Goal: Task Accomplishment & Management: Understand process/instructions

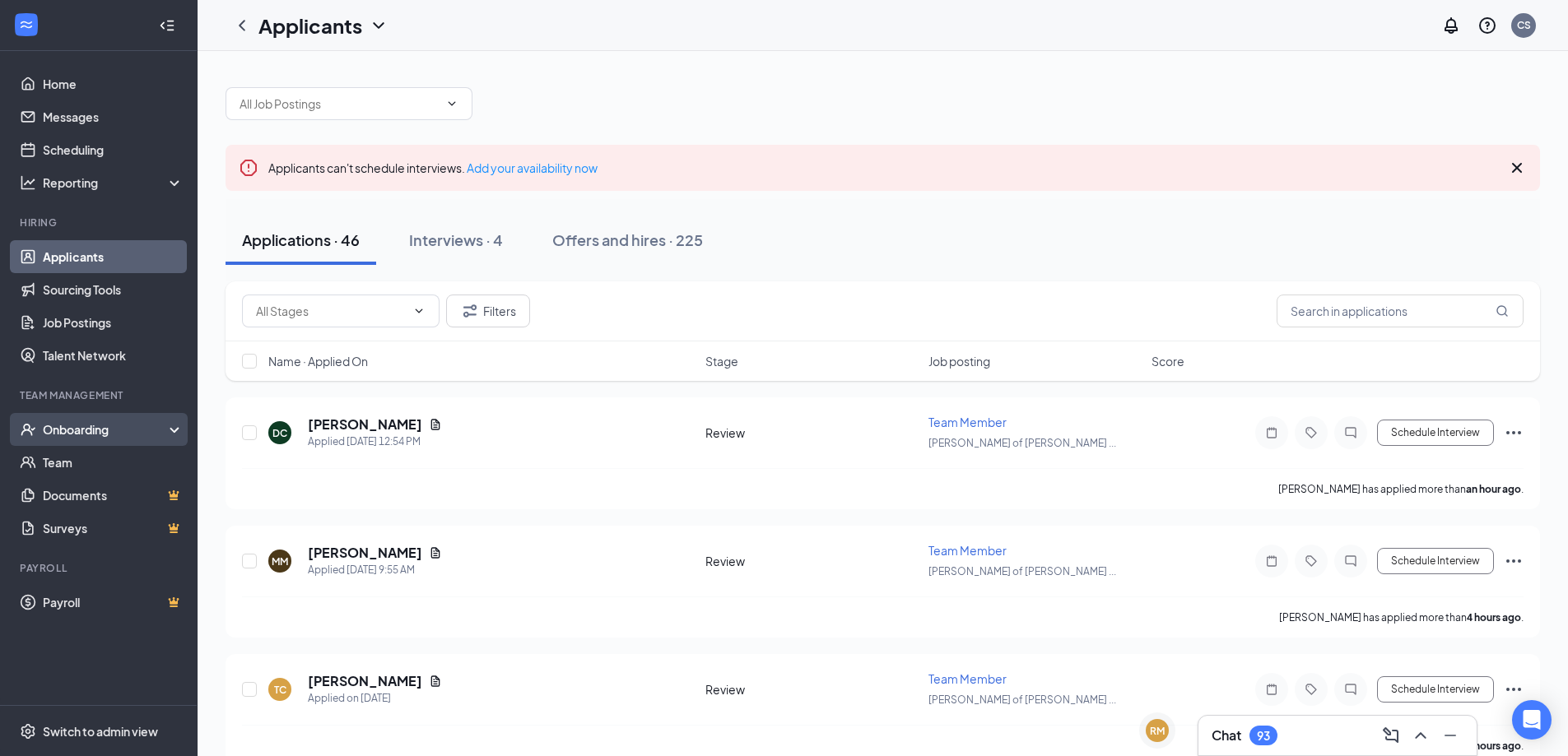
click at [77, 424] on div "Onboarding" at bounding box center [106, 429] width 127 height 16
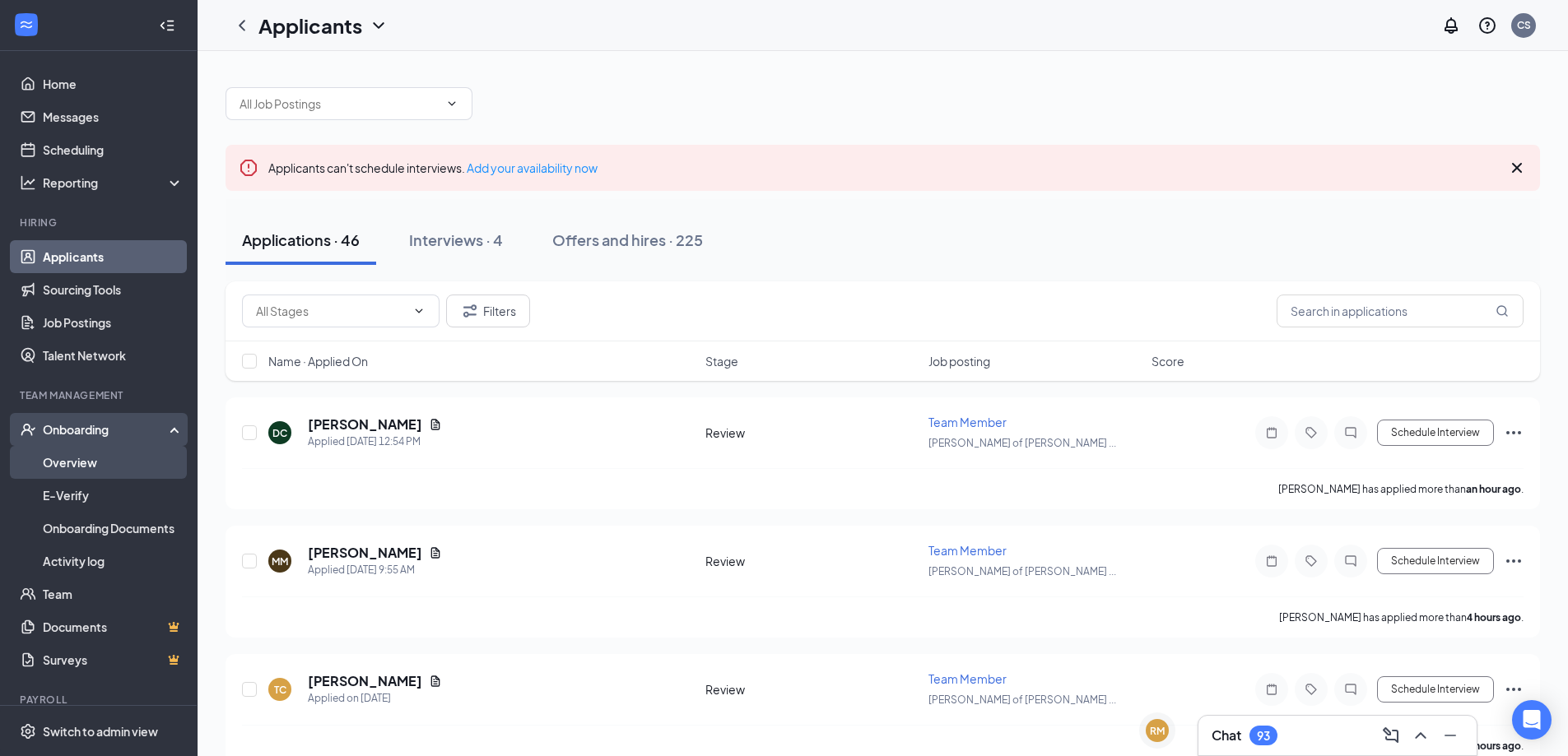
click at [89, 454] on link "Overview" at bounding box center [113, 462] width 141 height 33
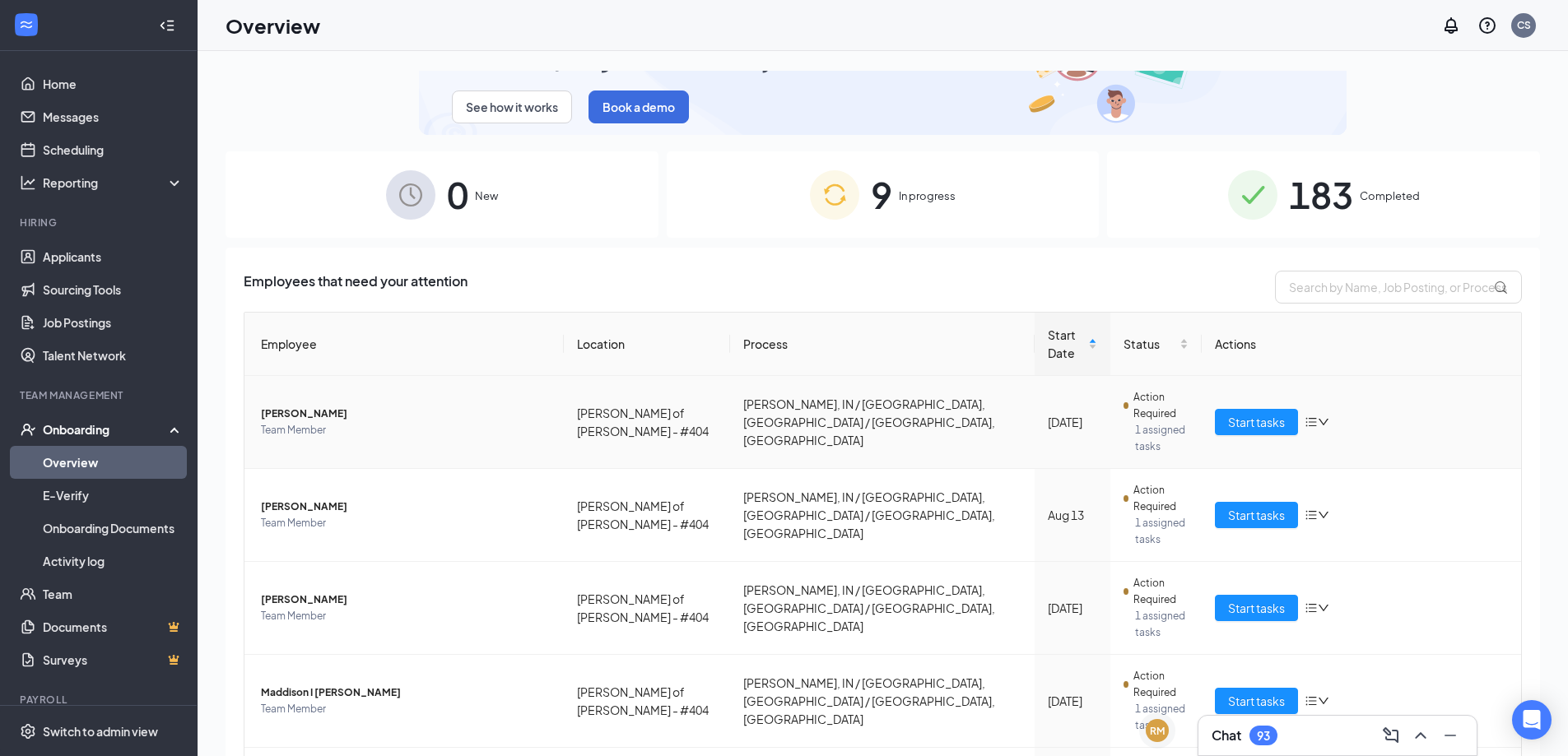
scroll to position [147, 0]
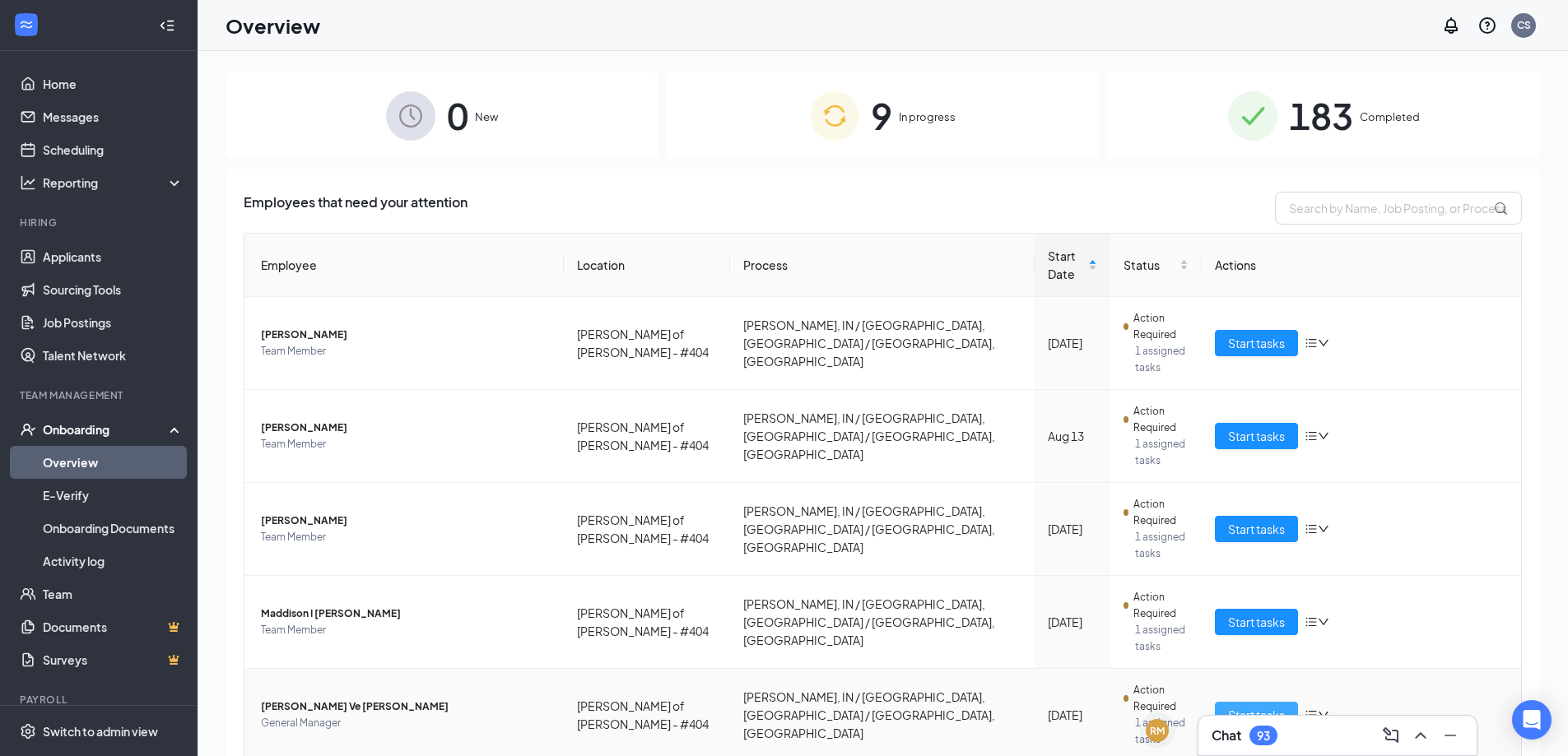
click at [1276, 706] on span "Start tasks" at bounding box center [1256, 714] width 56 height 18
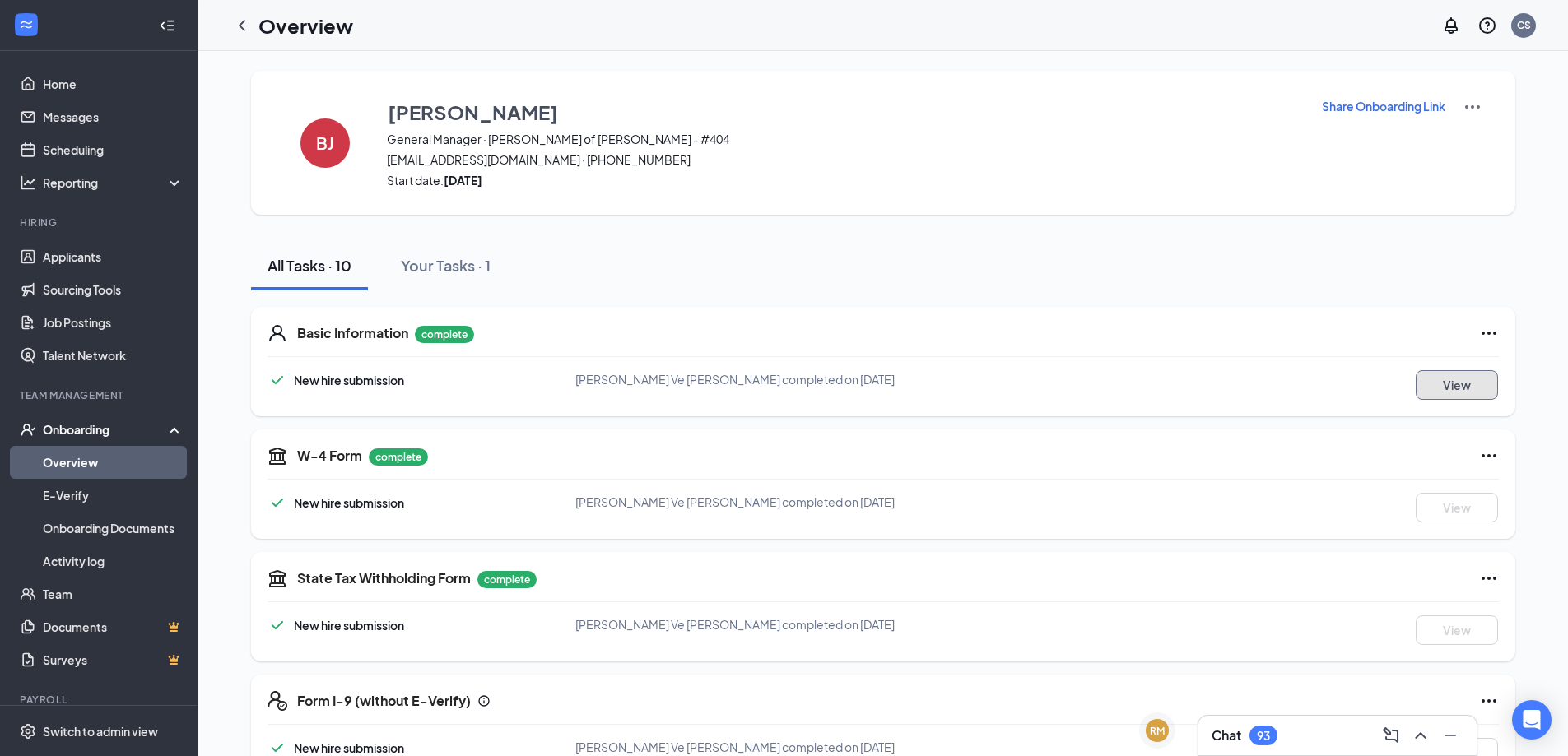
click at [1461, 388] on button "View" at bounding box center [1456, 384] width 83 height 30
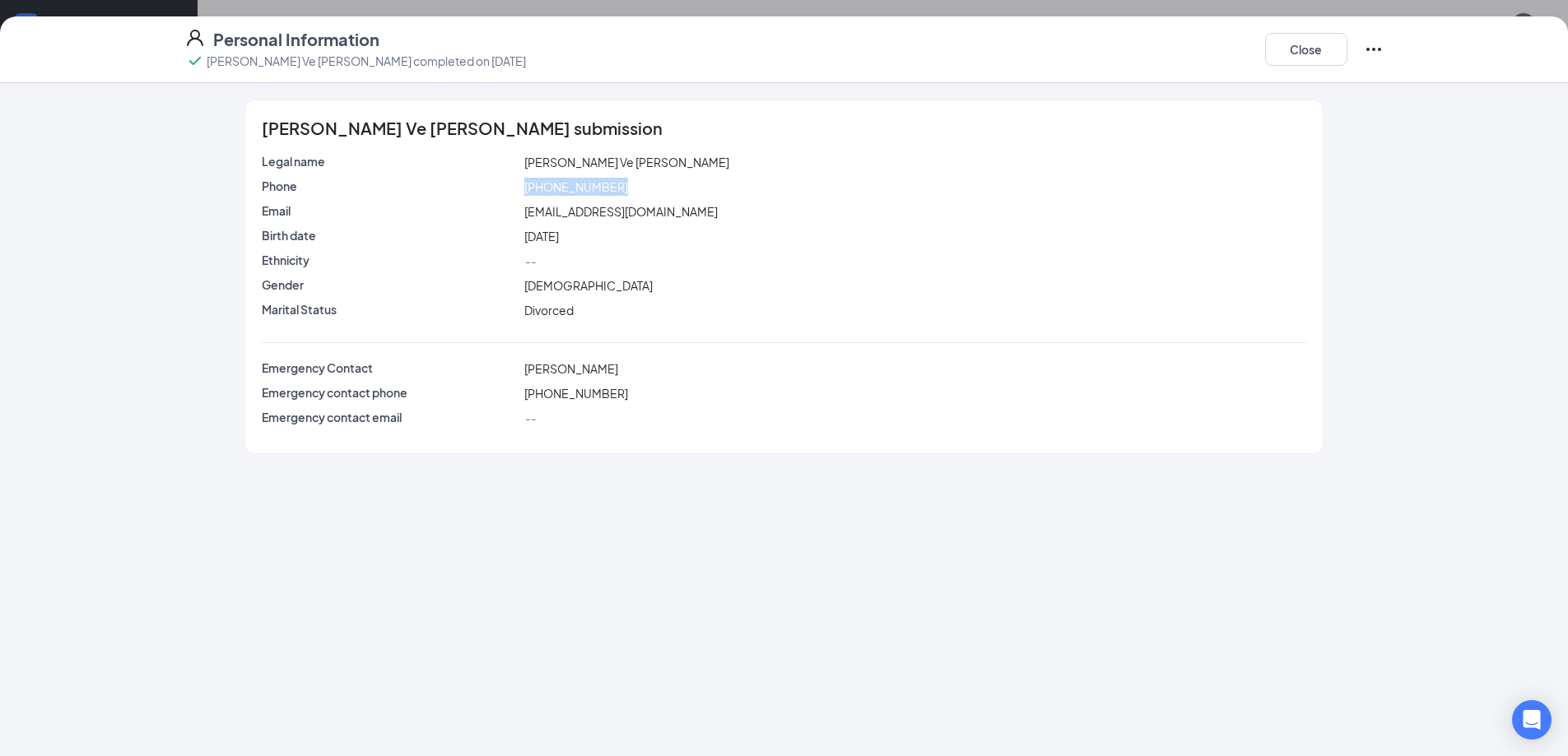
drag, startPoint x: 632, startPoint y: 186, endPoint x: 496, endPoint y: 187, distance: 136.0
click at [496, 187] on div "Phone [PHONE_NUMBER]" at bounding box center [784, 186] width 1051 height 18
copy div "[PHONE_NUMBER]"
drag, startPoint x: 667, startPoint y: 213, endPoint x: 488, endPoint y: 224, distance: 179.3
click at [488, 224] on div "Email [EMAIL_ADDRESS][DOMAIN_NAME]" at bounding box center [784, 214] width 1044 height 24
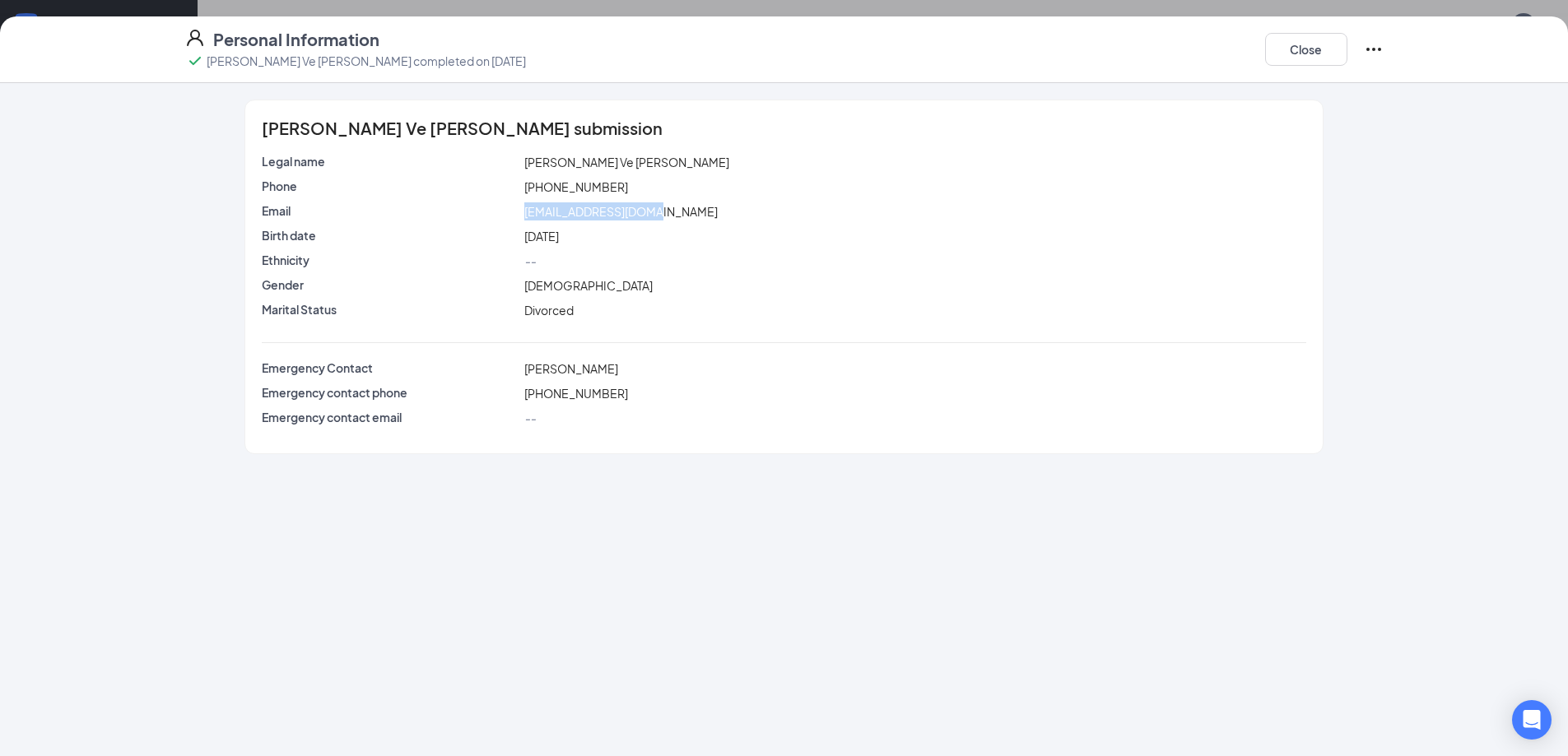
copy div "[EMAIL_ADDRESS][DOMAIN_NAME]"
drag, startPoint x: 641, startPoint y: 364, endPoint x: 473, endPoint y: 366, distance: 168.0
click at [473, 366] on div "Emergency Contact [PERSON_NAME]" at bounding box center [784, 368] width 1051 height 18
copy div "[PERSON_NAME]"
drag, startPoint x: 649, startPoint y: 385, endPoint x: 501, endPoint y: 404, distance: 149.2
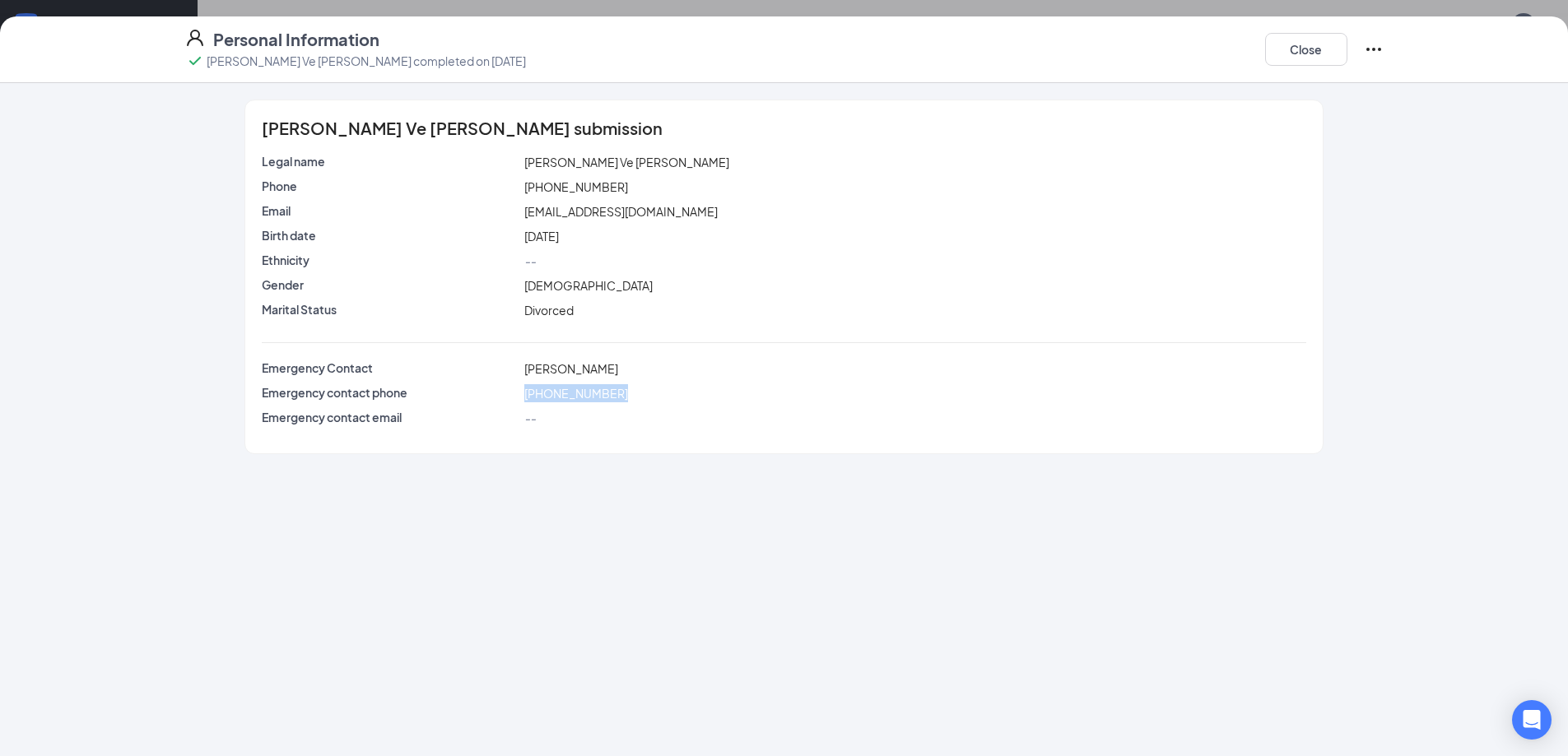
click at [501, 404] on div "Emergency contact phone [PHONE_NUMBER]" at bounding box center [784, 396] width 1044 height 24
copy div "[PHONE_NUMBER]"
drag, startPoint x: 666, startPoint y: 205, endPoint x: 488, endPoint y: 214, distance: 178.2
click at [488, 214] on div "Email [EMAIL_ADDRESS][DOMAIN_NAME]" at bounding box center [784, 212] width 1051 height 18
copy div "[EMAIL_ADDRESS][DOMAIN_NAME]"
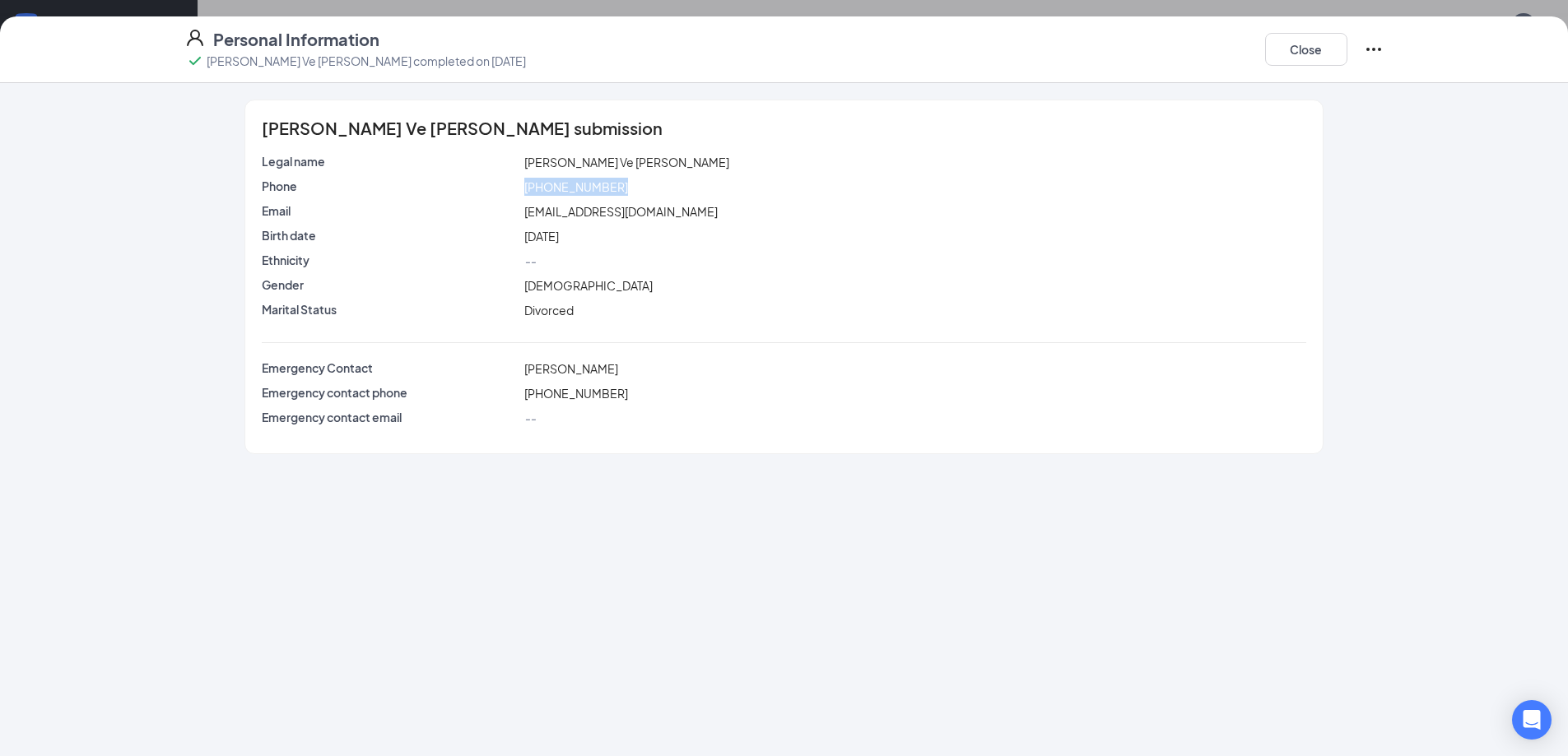
drag, startPoint x: 624, startPoint y: 181, endPoint x: 506, endPoint y: 184, distance: 118.0
click at [506, 184] on div "Phone [PHONE_NUMBER]" at bounding box center [784, 186] width 1051 height 18
copy div "[PHONE_NUMBER]"
click at [1310, 51] on button "Close" at bounding box center [1306, 49] width 83 height 33
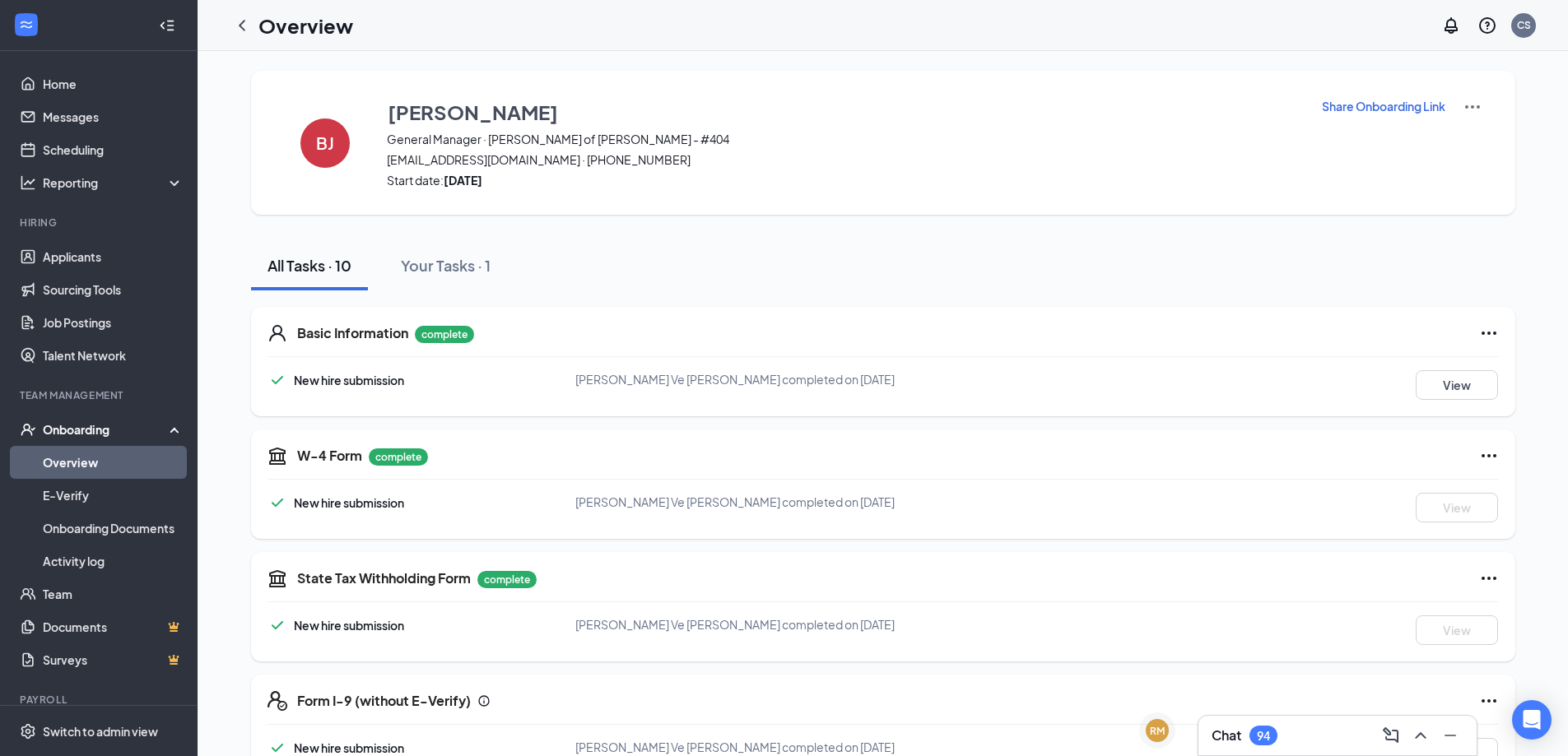
click at [150, 459] on link "Overview" at bounding box center [113, 462] width 141 height 33
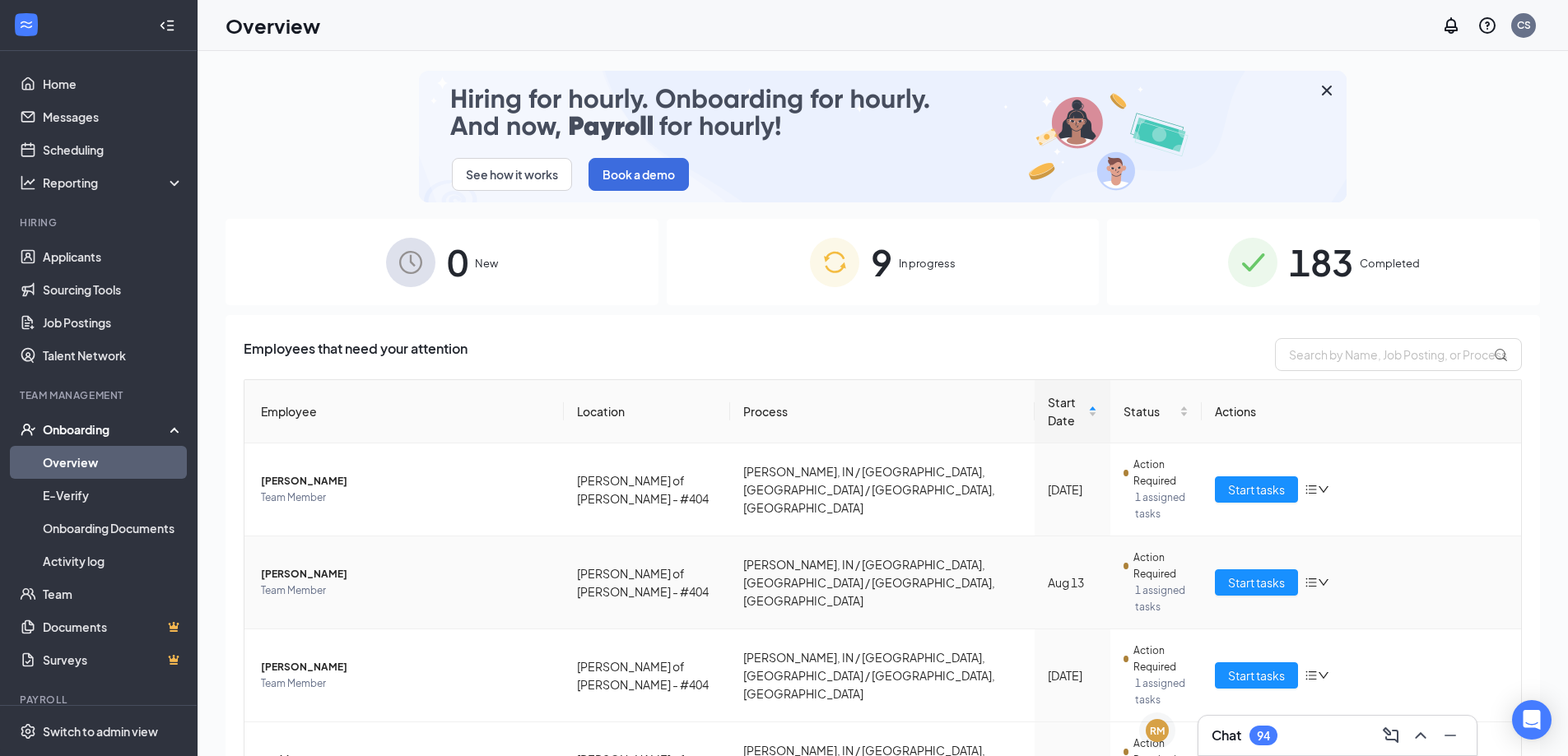
scroll to position [147, 0]
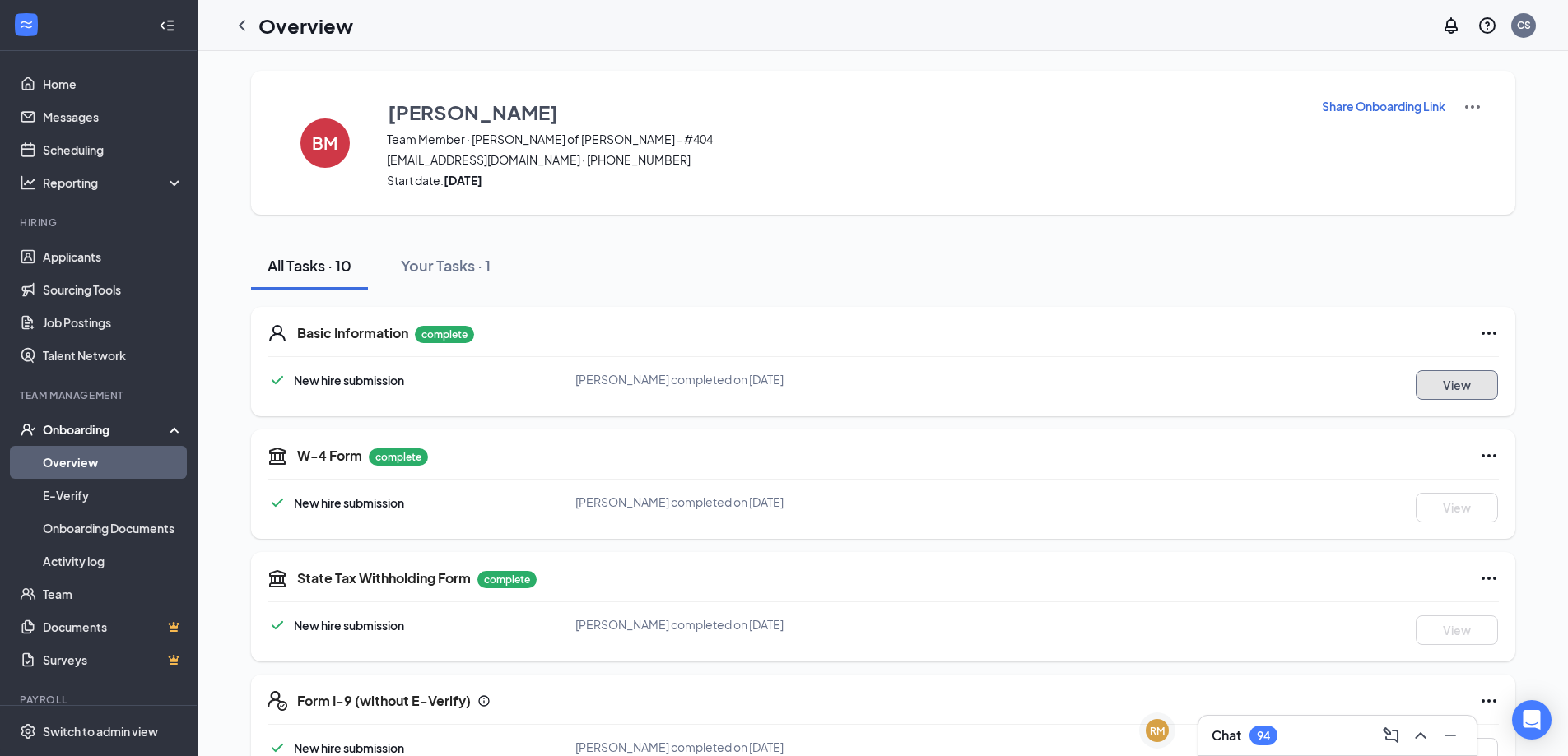
click at [1476, 376] on button "View" at bounding box center [1456, 384] width 83 height 30
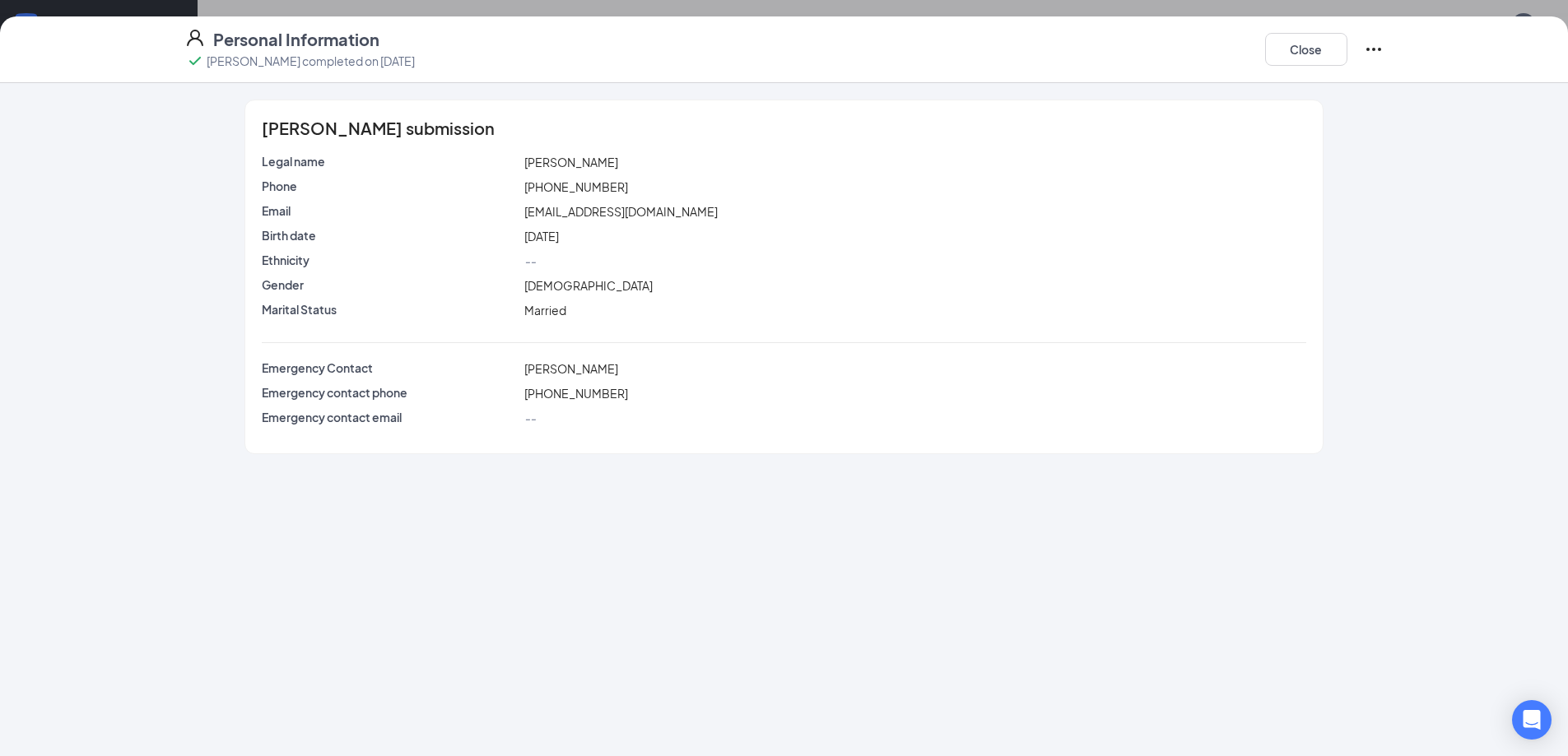
drag, startPoint x: 657, startPoint y: 170, endPoint x: 558, endPoint y: 186, distance: 100.3
click at [558, 186] on div "Legal name [PERSON_NAME] Phone [PHONE_NUMBER] Email [EMAIL_ADDRESS][DOMAIN_NAME…" at bounding box center [784, 240] width 1044 height 173
click at [598, 186] on span "[PHONE_NUMBER]" at bounding box center [576, 186] width 104 height 15
drag, startPoint x: 608, startPoint y: 186, endPoint x: 524, endPoint y: 187, distance: 84.0
click at [524, 187] on div "[PHONE_NUMBER]" at bounding box center [915, 186] width 787 height 18
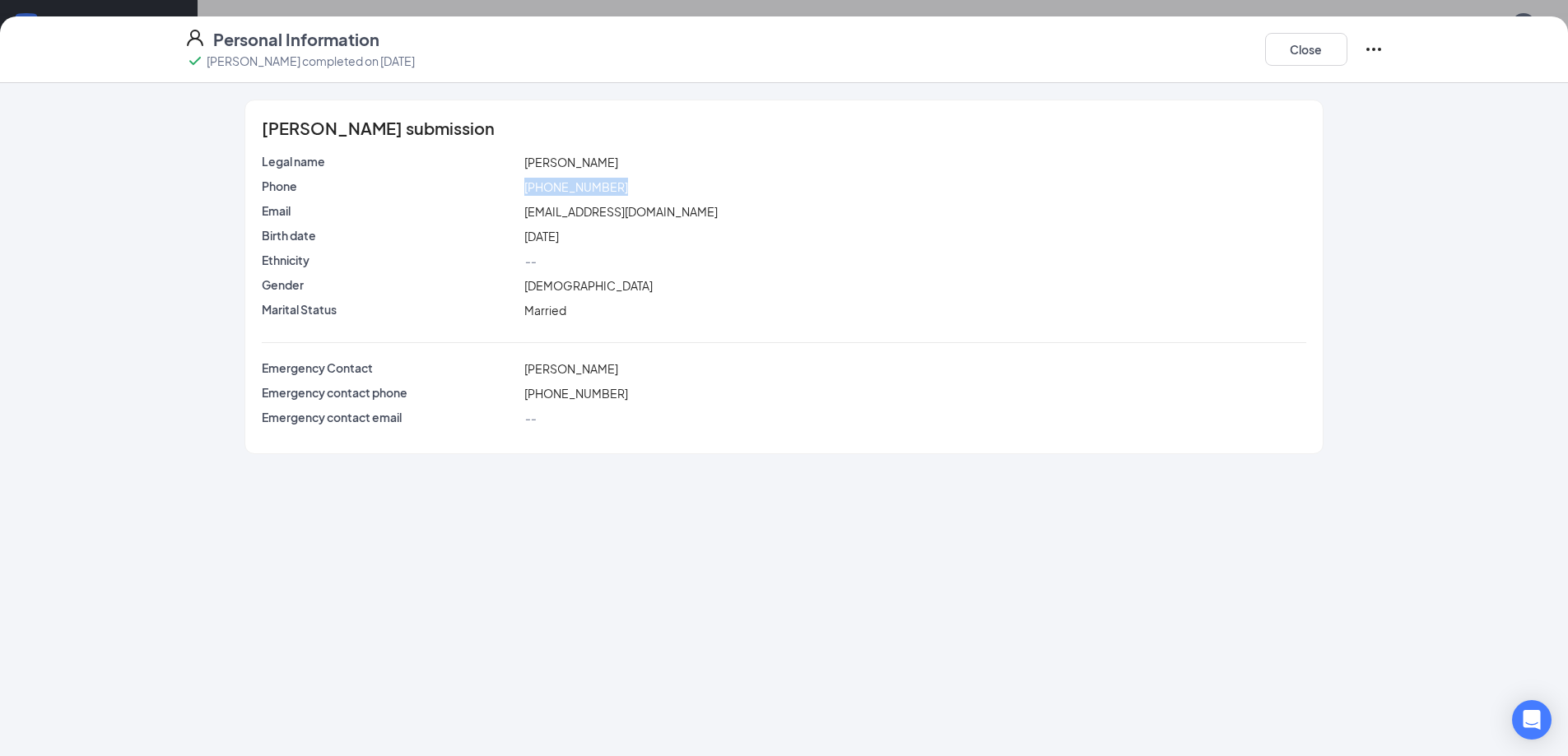
copy span "[PHONE_NUMBER]"
drag, startPoint x: 700, startPoint y: 212, endPoint x: 510, endPoint y: 214, distance: 190.0
click at [510, 214] on div "Email [EMAIL_ADDRESS][DOMAIN_NAME]" at bounding box center [784, 212] width 1051 height 18
copy div "[EMAIL_ADDRESS][DOMAIN_NAME]"
drag, startPoint x: 620, startPoint y: 364, endPoint x: 488, endPoint y: 366, distance: 132.0
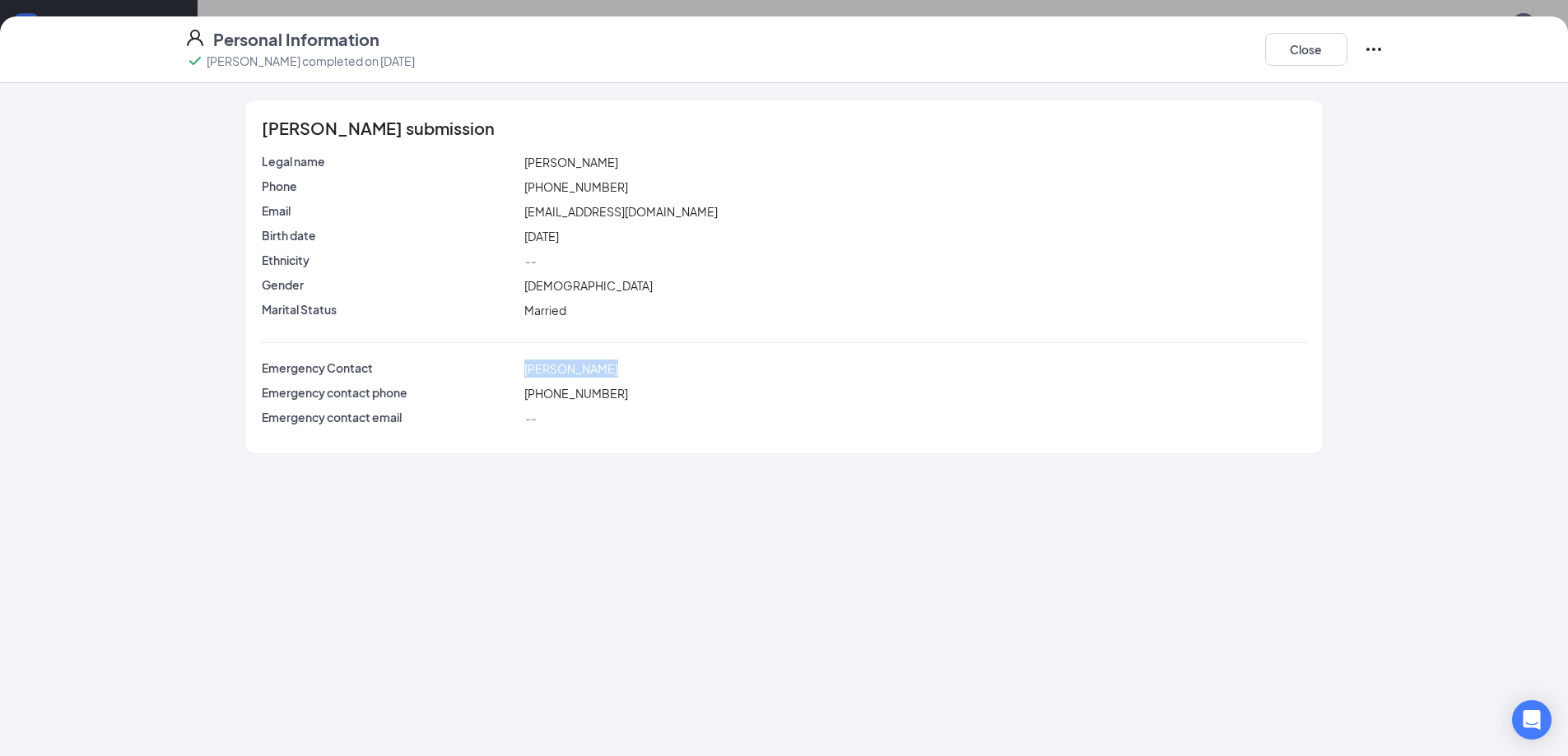
click at [488, 366] on div "Emergency Contact [PERSON_NAME]" at bounding box center [784, 368] width 1051 height 18
copy div "[PERSON_NAME]"
drag, startPoint x: 616, startPoint y: 393, endPoint x: 451, endPoint y: 388, distance: 165.1
click at [454, 388] on div "Emergency contact phone [PHONE_NUMBER]" at bounding box center [784, 393] width 1051 height 18
copy div "[PHONE_NUMBER]"
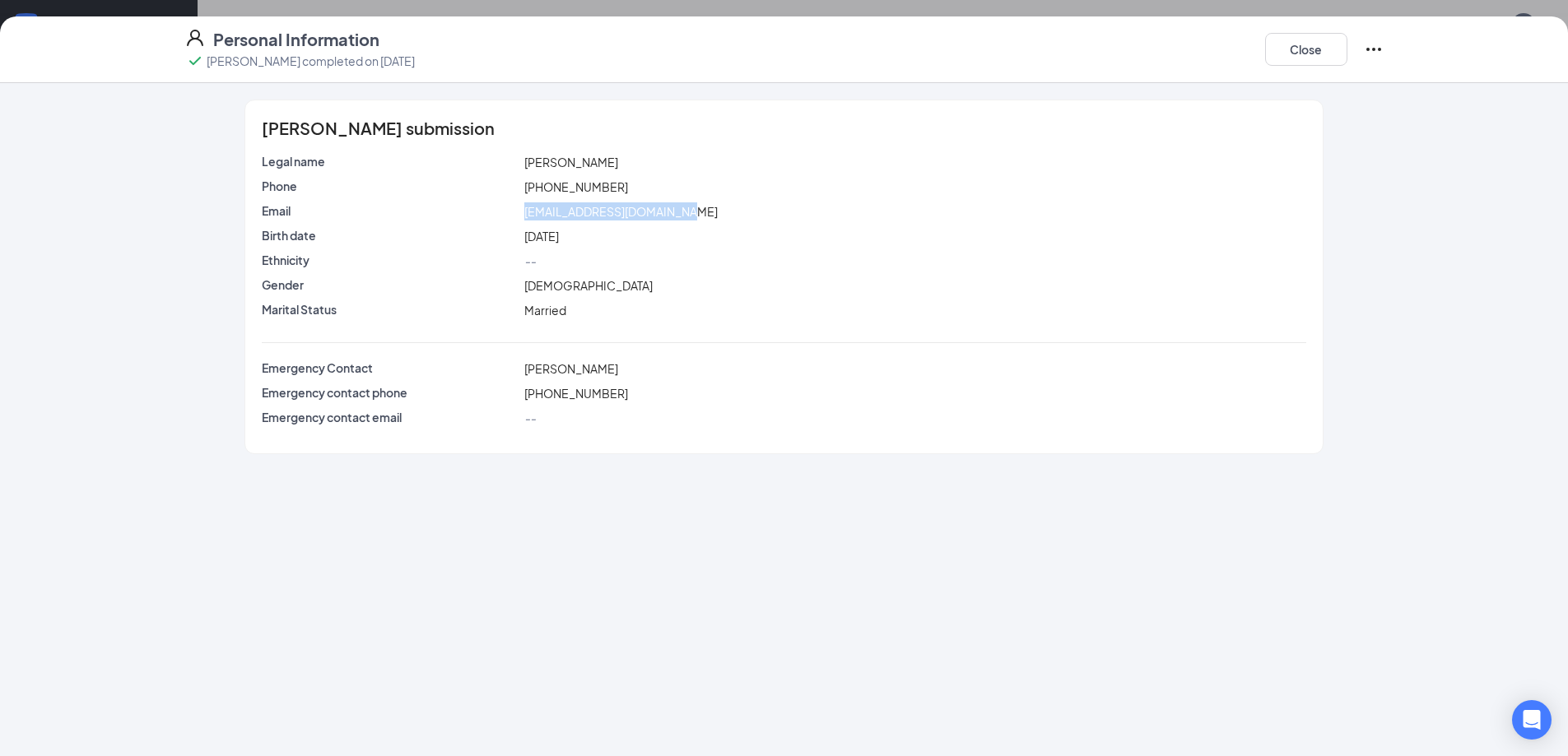
drag, startPoint x: 699, startPoint y: 211, endPoint x: 505, endPoint y: 217, distance: 194.1
click at [505, 217] on div "Email [EMAIL_ADDRESS][DOMAIN_NAME]" at bounding box center [784, 212] width 1051 height 18
drag, startPoint x: 630, startPoint y: 173, endPoint x: 483, endPoint y: 198, distance: 149.1
click at [483, 198] on div "Legal name [PERSON_NAME] Phone [PHONE_NUMBER] Email [EMAIL_ADDRESS][DOMAIN_NAME…" at bounding box center [784, 240] width 1044 height 173
click at [644, 178] on div "[PHONE_NUMBER]" at bounding box center [915, 186] width 787 height 18
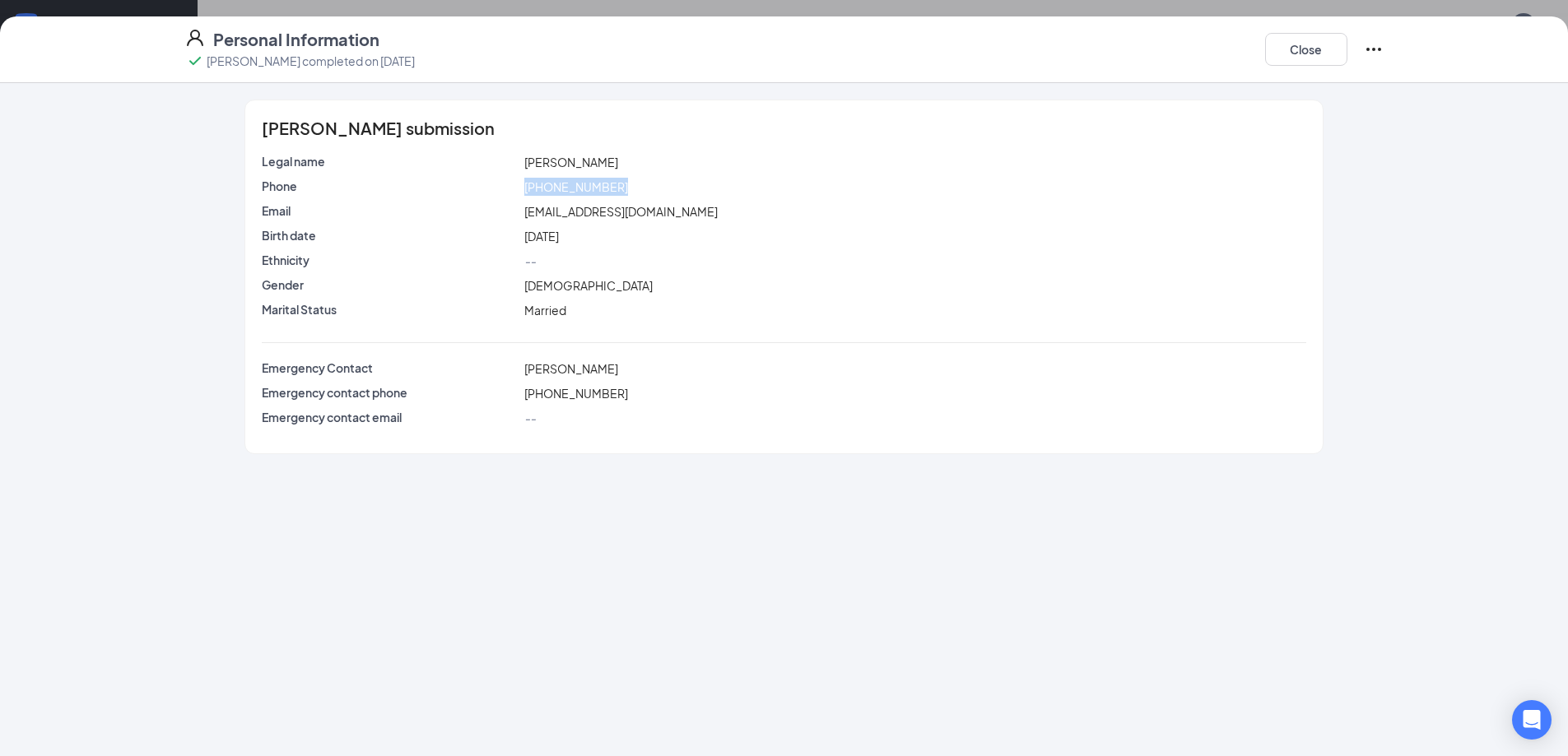
drag, startPoint x: 638, startPoint y: 188, endPoint x: 513, endPoint y: 189, distance: 125.0
click at [513, 189] on div "Phone [PHONE_NUMBER]" at bounding box center [784, 186] width 1051 height 18
